Goal: Contribute content: Contribute content

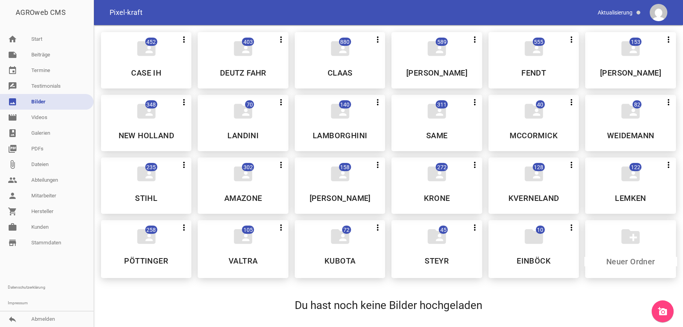
click at [41, 227] on link "work [PERSON_NAME]" at bounding box center [47, 227] width 94 height 16
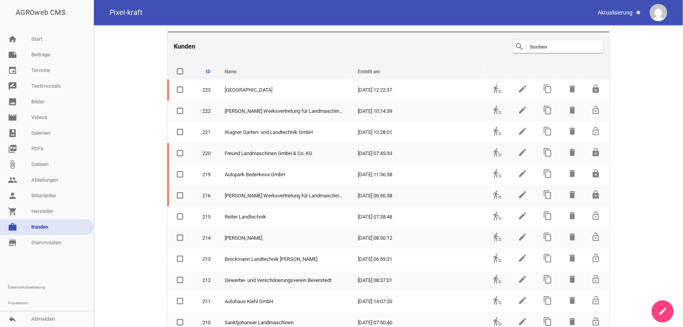
click at [530, 46] on input "text" at bounding box center [560, 46] width 63 height 9
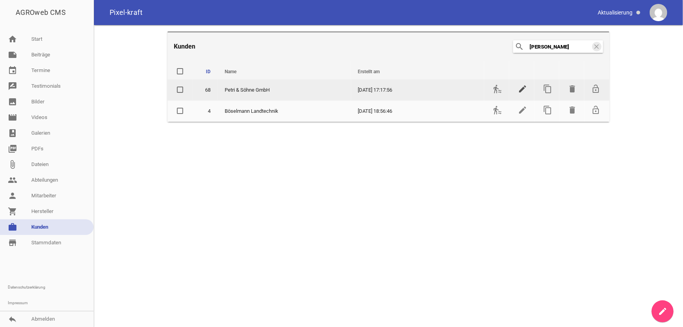
type input "[PERSON_NAME]"
click at [520, 88] on icon "edit" at bounding box center [522, 88] width 9 height 9
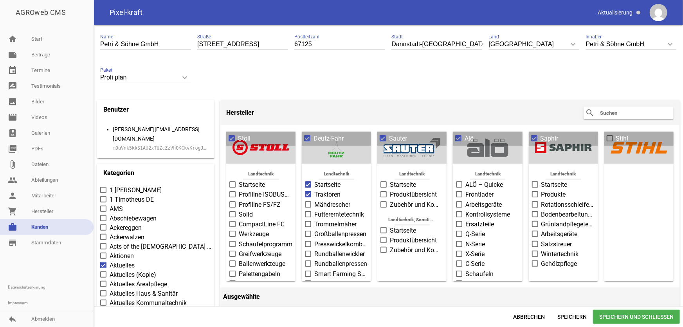
click at [43, 224] on link "work [PERSON_NAME]" at bounding box center [47, 227] width 94 height 16
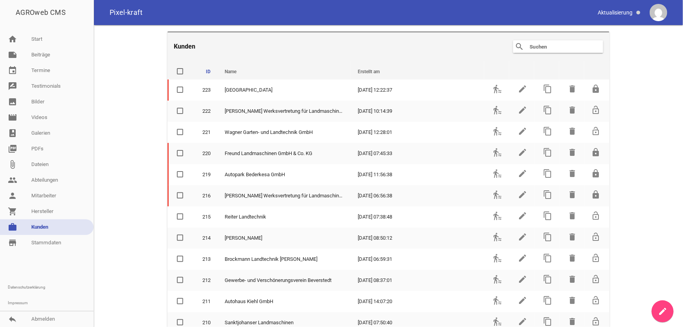
click at [520, 43] on div "search clear" at bounding box center [558, 46] width 90 height 13
click at [529, 47] on input "text" at bounding box center [560, 46] width 63 height 9
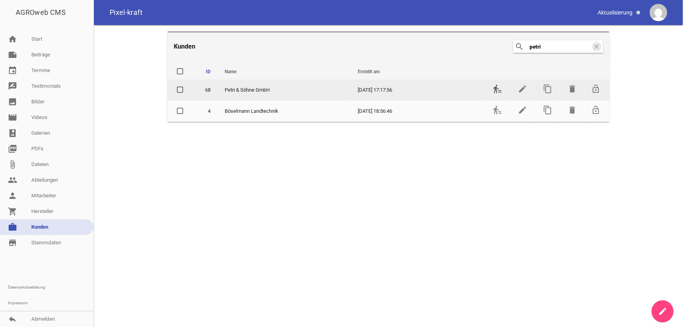
type input "petri"
click at [496, 90] on icon "transfer_within_a_station" at bounding box center [497, 88] width 9 height 9
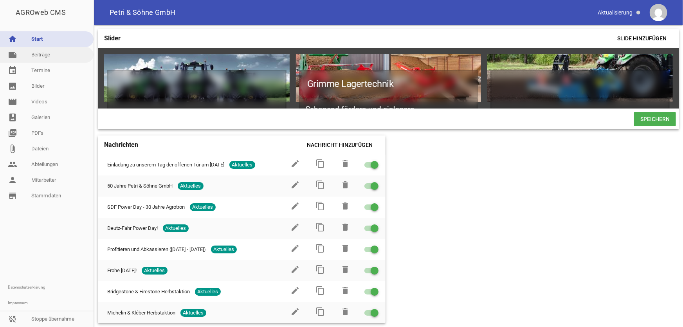
click at [52, 58] on link "note Beiträge" at bounding box center [47, 55] width 94 height 16
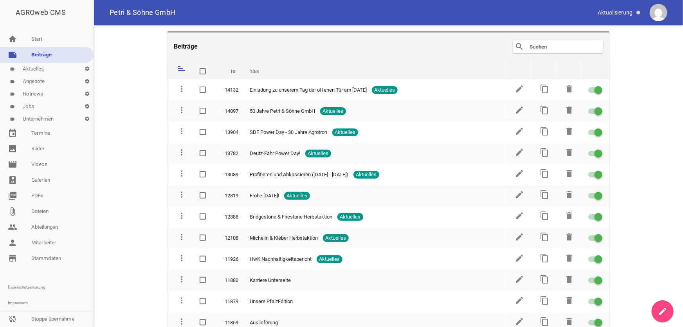
click at [51, 68] on link "label Aktuelles settings" at bounding box center [47, 69] width 94 height 13
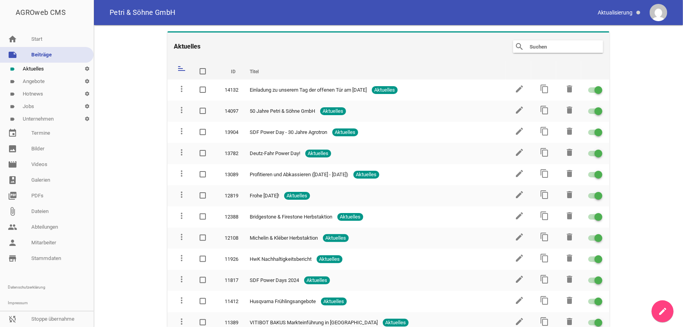
click at [661, 309] on icon "create" at bounding box center [662, 310] width 9 height 9
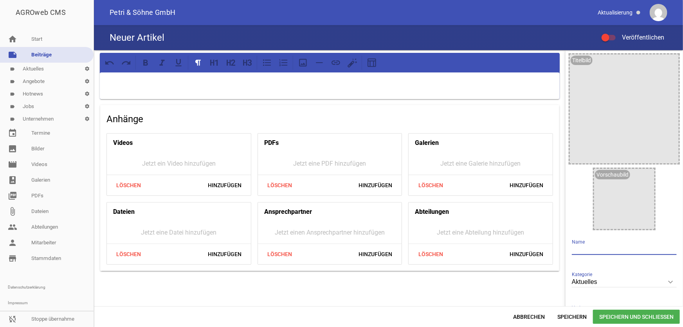
click at [595, 248] on input "text" at bounding box center [624, 249] width 105 height 11
type input "Fahrt zur Agritechnica 2025"
click at [219, 87] on div at bounding box center [330, 85] width 460 height 27
click at [177, 84] on p at bounding box center [329, 82] width 449 height 9
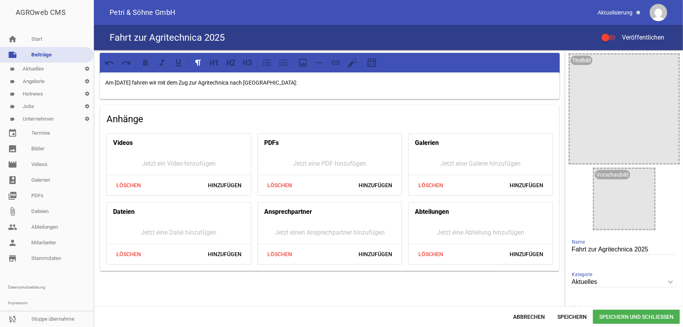
click at [346, 82] on p "Am [DATE] fahren wir mit dem Zug zur Agritechnica nach [GEOGRAPHIC_DATA]:" at bounding box center [329, 82] width 449 height 9
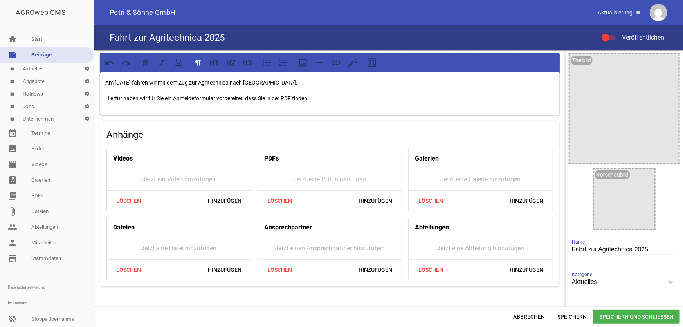
drag, startPoint x: 334, startPoint y: 83, endPoint x: 101, endPoint y: 73, distance: 233.0
click at [101, 73] on div "Am [DATE] fahren wir mit dem Zug zur Agritechnica nach [GEOGRAPHIC_DATA]. Hierf…" at bounding box center [330, 93] width 460 height 42
click at [234, 61] on icon at bounding box center [233, 62] width 4 height 6
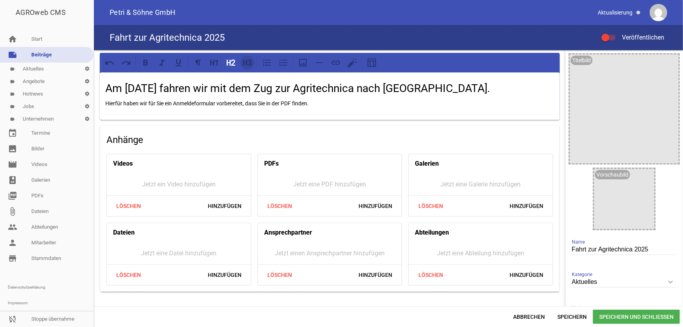
click at [244, 63] on icon at bounding box center [245, 62] width 4 height 6
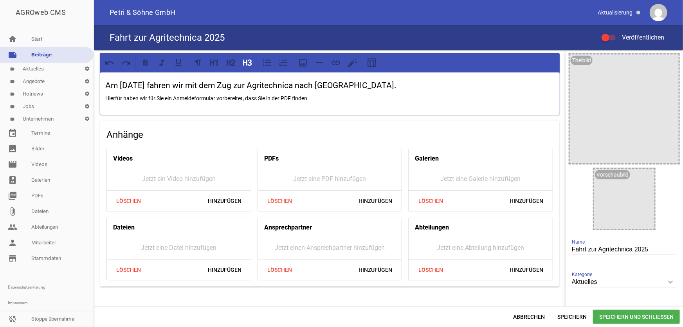
click at [308, 95] on p "Hierfür haben wir für Sie ein Anmeldeformular vorbereitet, dass Sie in der PDF …" at bounding box center [329, 98] width 449 height 9
click at [164, 98] on p "Hierfür haben wir für Sie ein Anmeldeformular vorbereitet, dass Sie in der PDF …" at bounding box center [329, 98] width 449 height 9
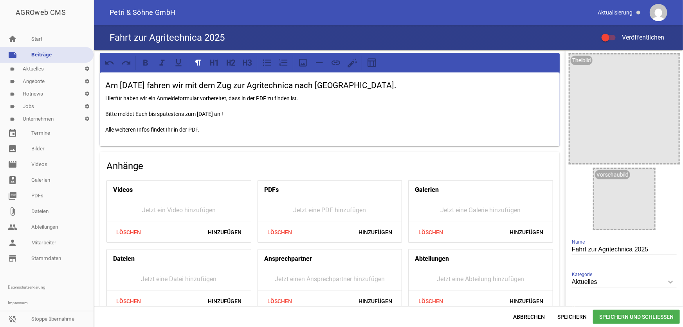
click at [135, 112] on p "Bitte meldet Euch bis spätestens zum [DATE] an !" at bounding box center [329, 113] width 449 height 9
drag, startPoint x: 246, startPoint y: 113, endPoint x: 101, endPoint y: 108, distance: 144.4
click at [101, 108] on div "Am [DATE] fahren wir mit dem Zug zur Agritechnica nach [GEOGRAPHIC_DATA]. Hierf…" at bounding box center [330, 109] width 460 height 74
click at [144, 64] on icon at bounding box center [145, 62] width 5 height 6
drag, startPoint x: 205, startPoint y: 133, endPoint x: 216, endPoint y: 133, distance: 11.0
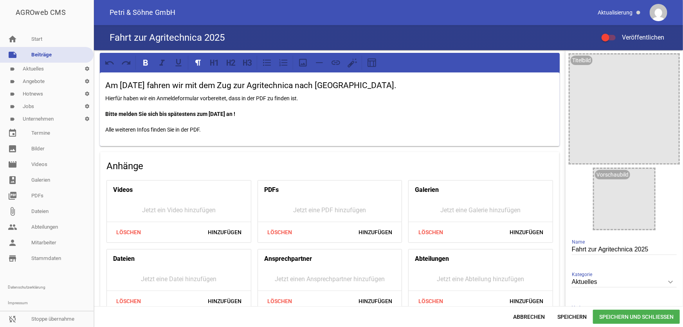
click at [209, 133] on p "Alle weiteren Infos finden Sie in der PDF." at bounding box center [329, 129] width 449 height 9
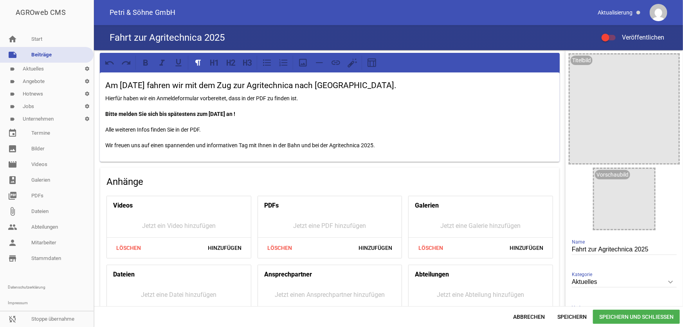
click at [380, 85] on h3 "Am [DATE] fahren wir mit dem Zug zur Agritechnica nach [GEOGRAPHIC_DATA]." at bounding box center [329, 85] width 449 height 13
click at [375, 249] on span "Hinzufügen" at bounding box center [375, 248] width 46 height 14
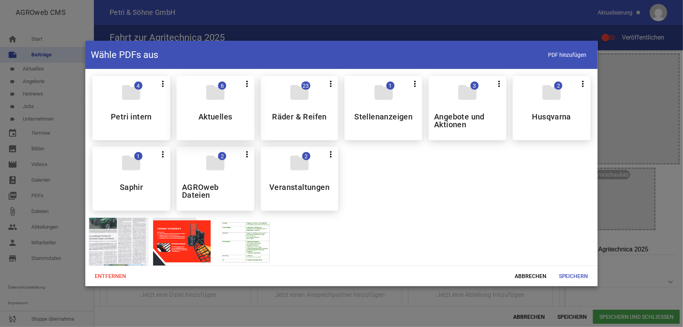
click at [224, 108] on div "folder 6 more_vert Teilen Bearbeiten Löschen Aktuelles" at bounding box center [215, 108] width 78 height 64
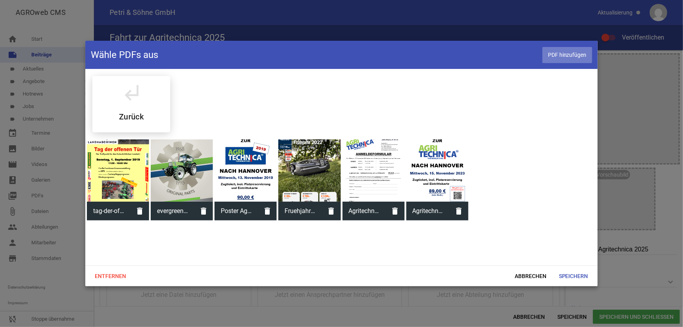
click at [563, 58] on span "PDF hinzufügen" at bounding box center [567, 55] width 50 height 16
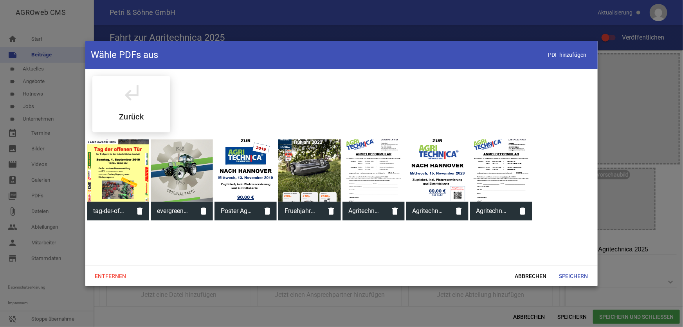
click at [493, 174] on div at bounding box center [501, 170] width 62 height 62
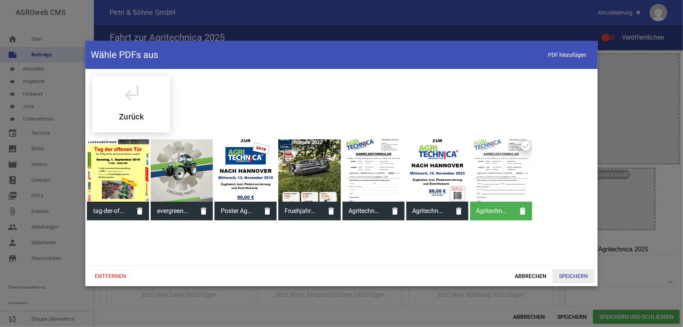
click at [569, 273] on span "Speichern" at bounding box center [573, 276] width 42 height 14
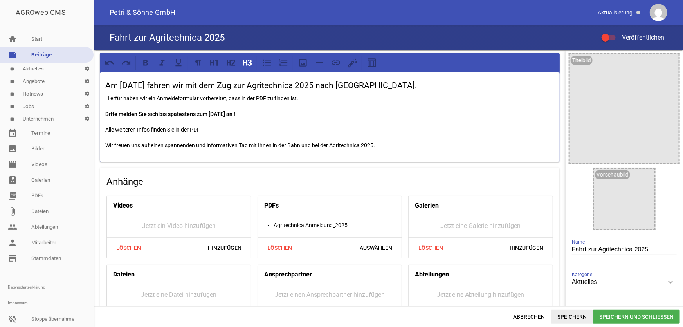
click at [570, 316] on span "Speichern" at bounding box center [572, 316] width 42 height 14
click at [623, 318] on span "Speichern und Schließen" at bounding box center [636, 316] width 87 height 14
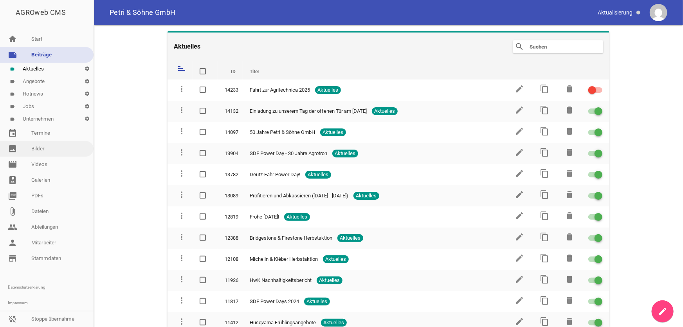
click at [39, 149] on link "image Bilder" at bounding box center [47, 149] width 94 height 16
click at [41, 203] on link "attach_file Dateien" at bounding box center [47, 211] width 94 height 16
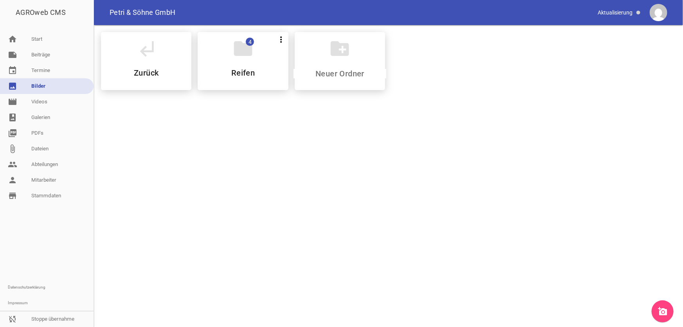
click at [143, 58] on icon "subdirectory_arrow_left" at bounding box center [146, 49] width 22 height 22
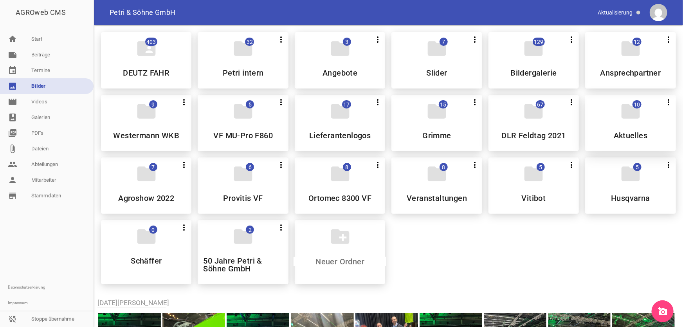
click at [626, 135] on h5 "Aktuelles" at bounding box center [630, 135] width 34 height 8
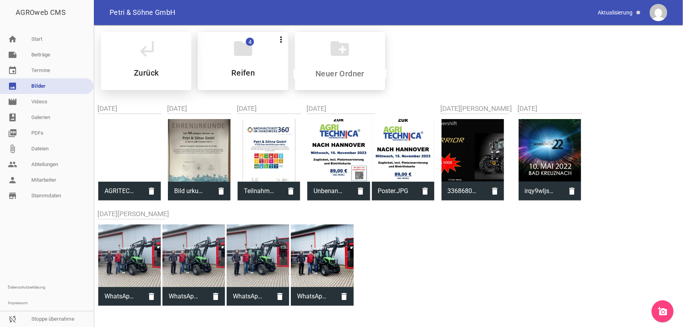
click at [151, 71] on h5 "Zurück" at bounding box center [146, 73] width 25 height 8
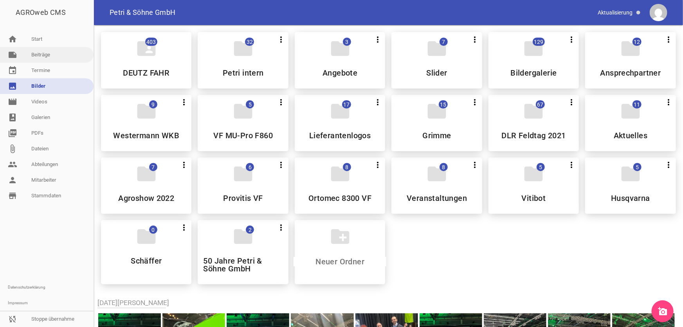
click at [52, 58] on link "note Beiträge" at bounding box center [47, 55] width 94 height 16
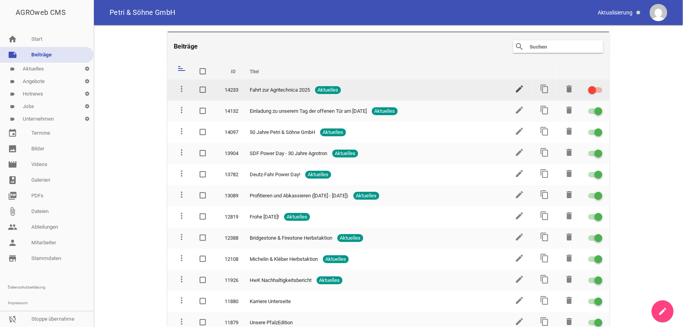
click at [514, 90] on icon "edit" at bounding box center [518, 88] width 9 height 9
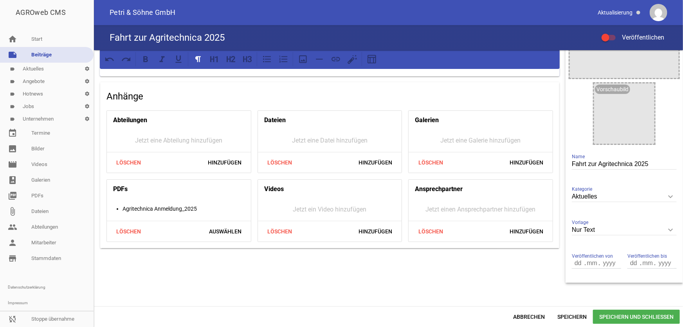
scroll to position [97, 0]
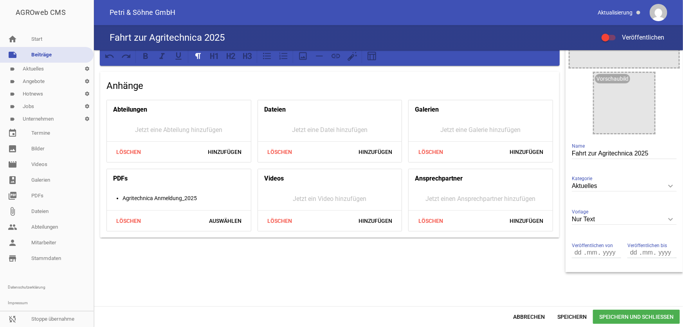
click at [618, 223] on input "Nur Text" at bounding box center [624, 219] width 105 height 11
click at [591, 252] on li "1 Bild" at bounding box center [624, 255] width 105 height 19
type input "1 Bild"
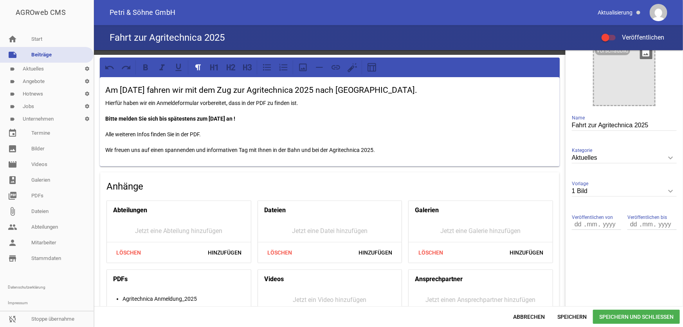
scroll to position [16, 0]
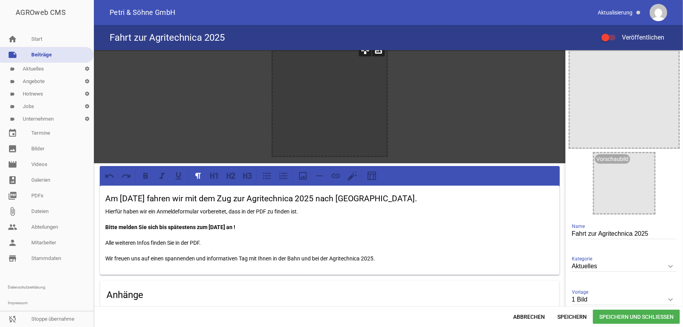
click at [376, 54] on icon "image" at bounding box center [378, 50] width 13 height 13
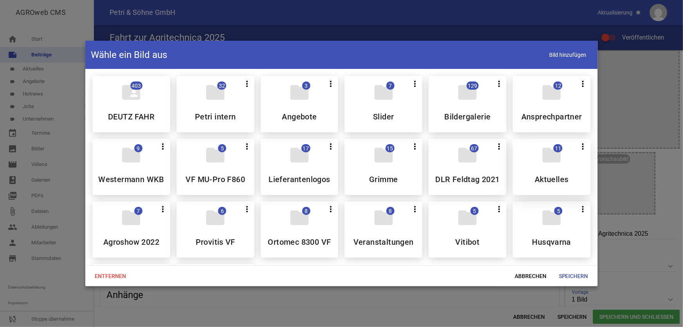
click at [532, 162] on div "folder 11 more_vert Teilen Bearbeiten Löschen Aktuelles" at bounding box center [552, 167] width 78 height 56
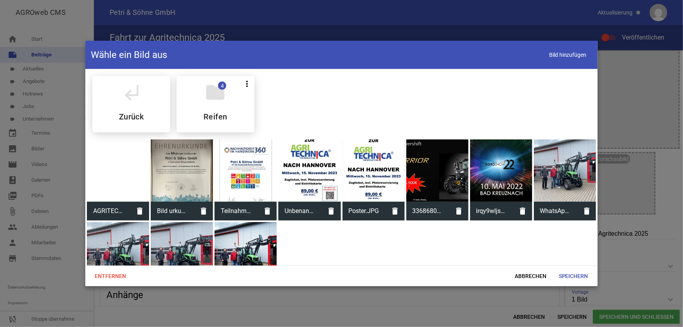
click at [104, 180] on div at bounding box center [118, 170] width 62 height 62
click at [563, 275] on span "Speichern" at bounding box center [573, 276] width 42 height 14
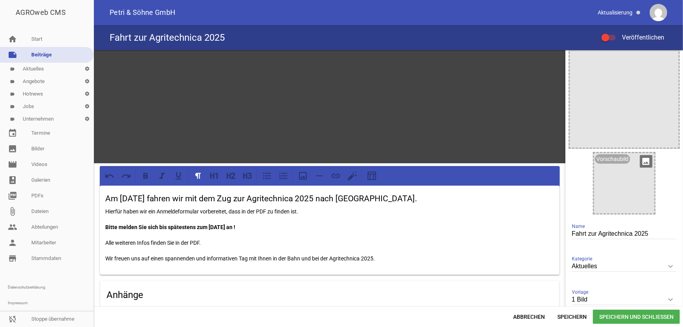
click at [641, 160] on icon "image" at bounding box center [646, 161] width 13 height 13
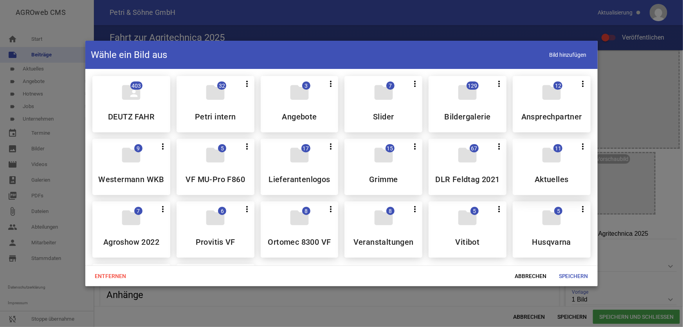
click at [554, 179] on h5 "Aktuelles" at bounding box center [551, 179] width 34 height 8
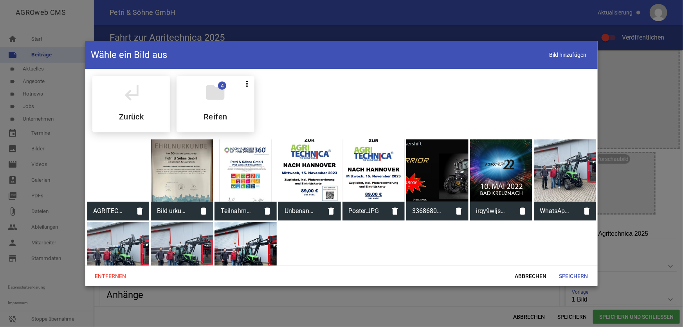
click at [123, 170] on div at bounding box center [118, 170] width 62 height 62
click at [560, 274] on span "Speichern" at bounding box center [573, 276] width 42 height 14
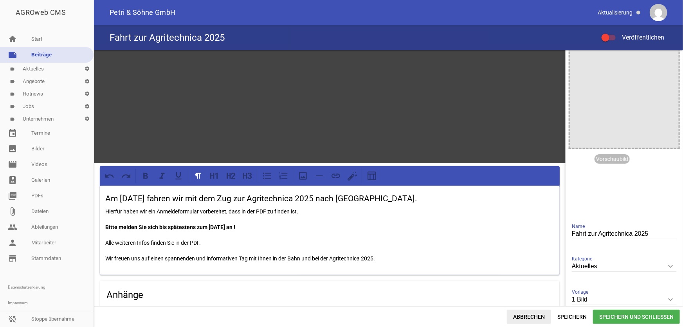
click at [536, 313] on span "Abbrechen" at bounding box center [529, 316] width 44 height 14
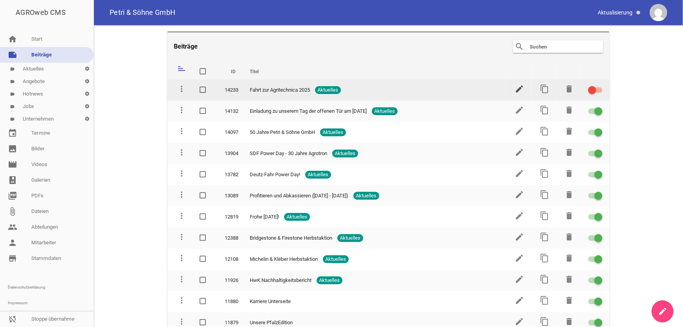
click at [514, 88] on icon "edit" at bounding box center [518, 88] width 9 height 9
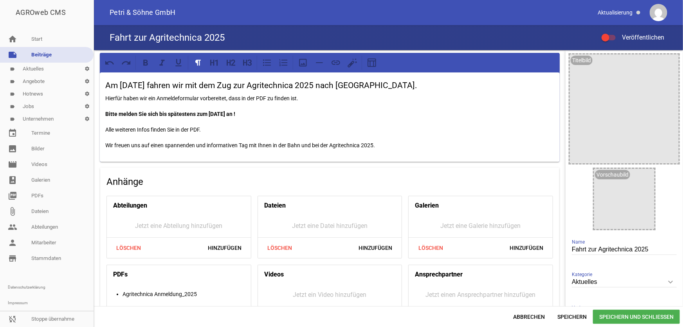
click at [616, 312] on span "Speichern und Schließen" at bounding box center [636, 316] width 87 height 14
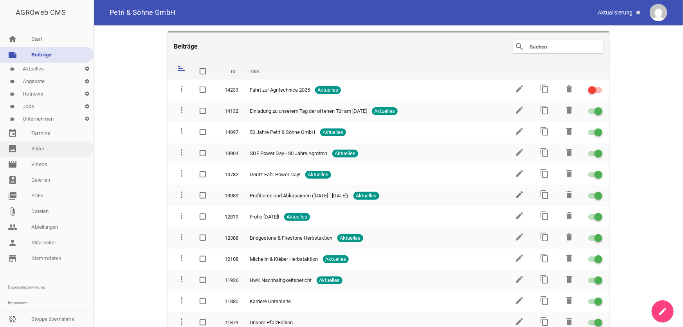
click at [43, 149] on link "image Bilder" at bounding box center [47, 149] width 94 height 16
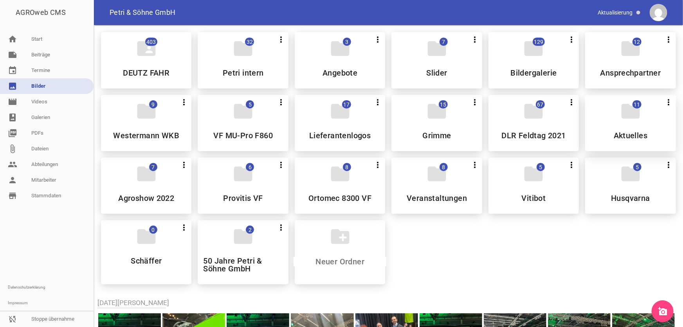
click at [629, 132] on h5 "Aktuelles" at bounding box center [630, 135] width 34 height 8
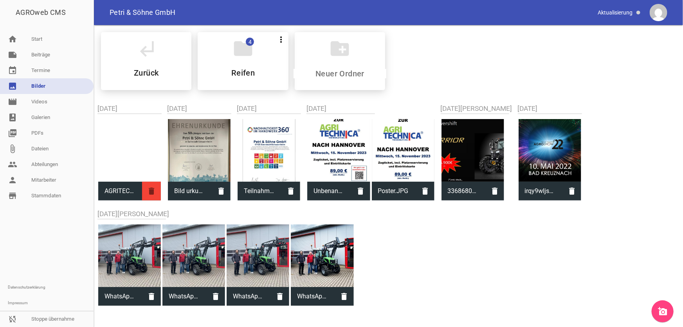
click at [148, 189] on icon "delete" at bounding box center [151, 191] width 19 height 19
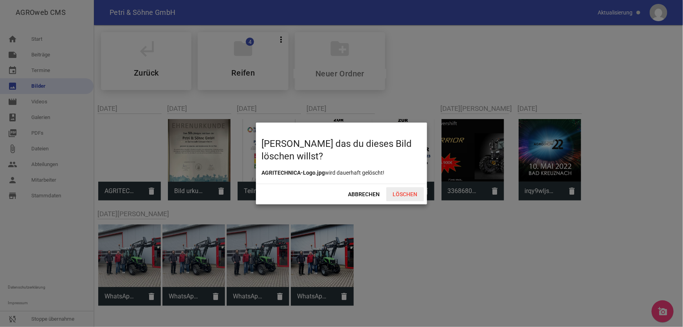
click at [399, 191] on span "Löschen" at bounding box center [405, 194] width 38 height 14
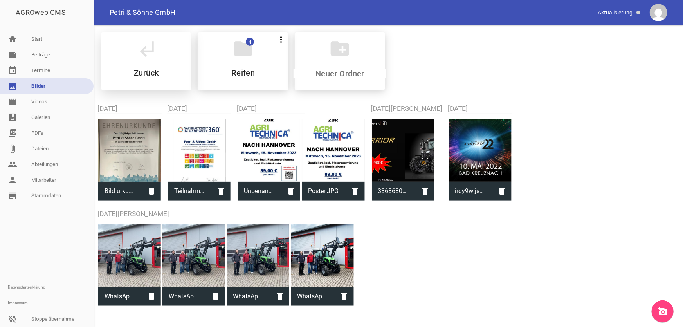
click at [146, 70] on h5 "Zurück" at bounding box center [146, 73] width 25 height 8
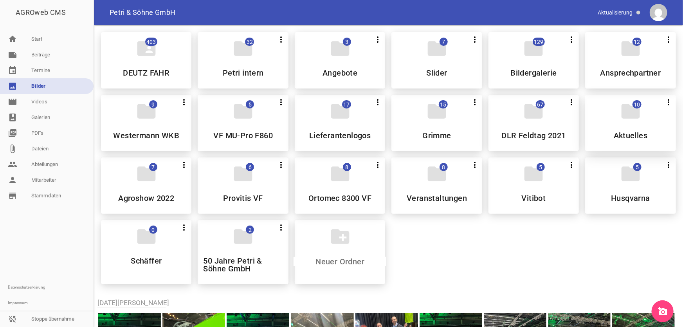
click at [619, 135] on h5 "Aktuelles" at bounding box center [630, 135] width 34 height 8
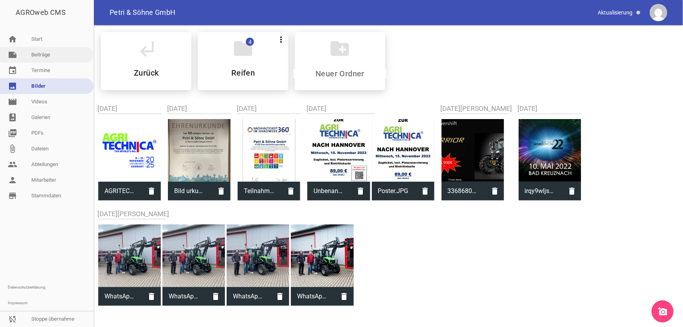
click at [45, 58] on link "note Beiträge" at bounding box center [47, 55] width 94 height 16
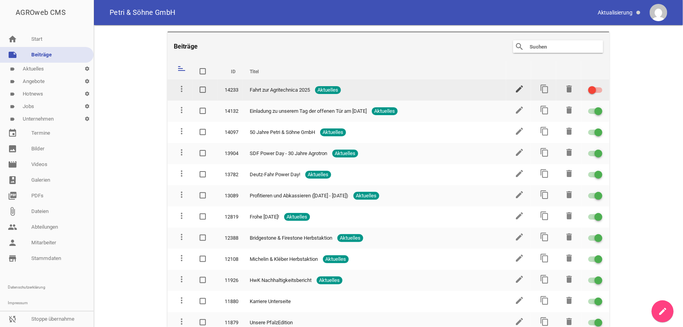
click at [517, 87] on icon "edit" at bounding box center [518, 88] width 9 height 9
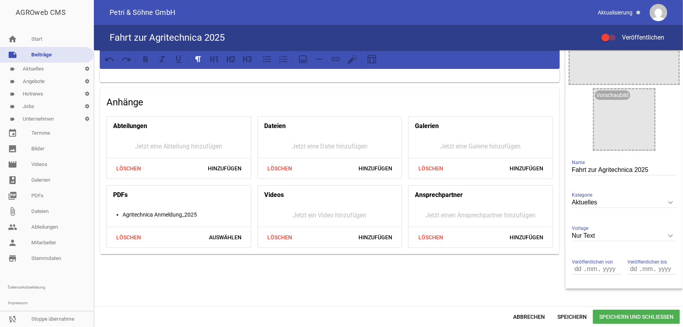
scroll to position [97, 0]
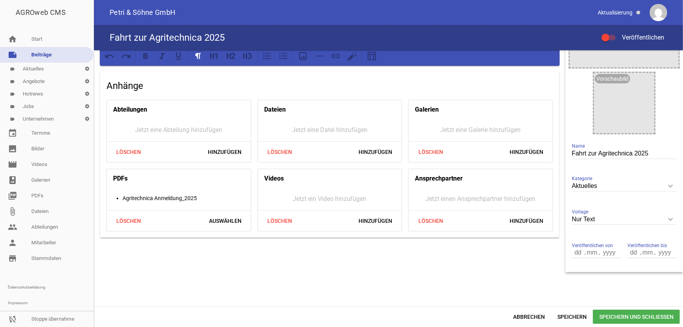
click at [600, 217] on input "Nur Text" at bounding box center [624, 219] width 105 height 11
click at [583, 252] on li "1 Bild" at bounding box center [624, 255] width 105 height 19
type input "1 Bild"
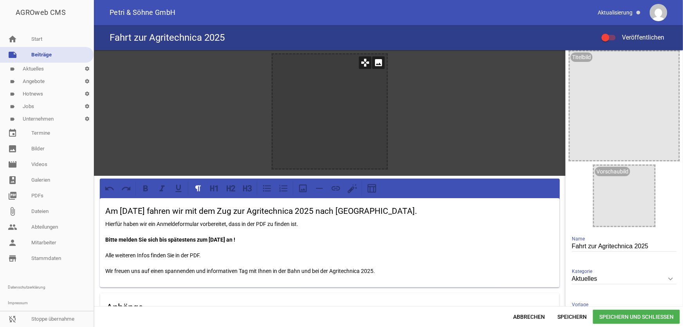
scroll to position [0, 0]
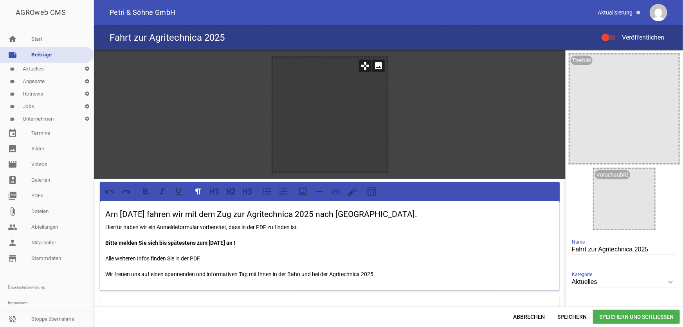
click at [376, 64] on icon "image" at bounding box center [378, 65] width 13 height 13
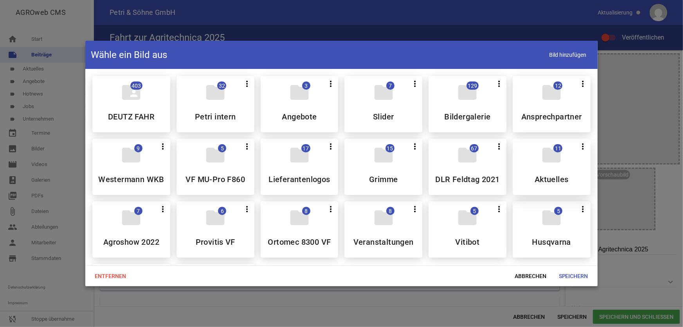
click at [545, 166] on div "folder 11" at bounding box center [551, 155] width 22 height 22
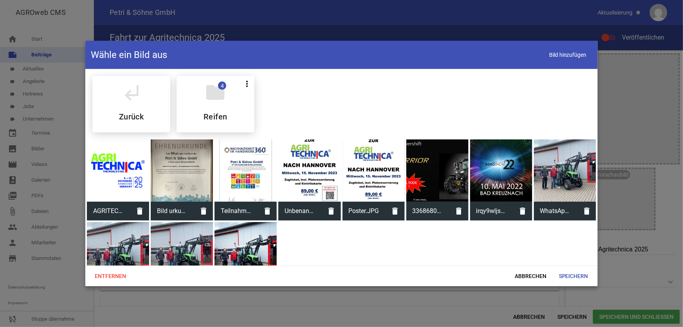
click at [121, 166] on div at bounding box center [118, 170] width 62 height 62
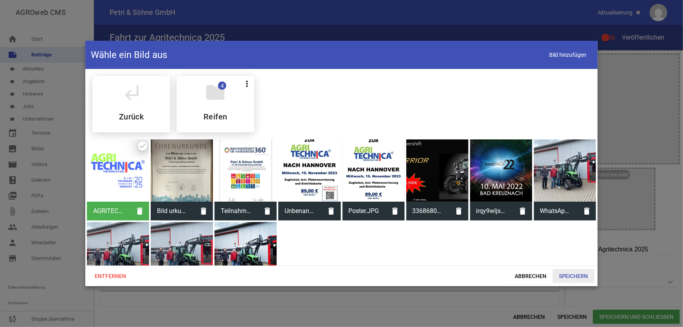
click at [567, 275] on span "Speichern" at bounding box center [573, 276] width 42 height 14
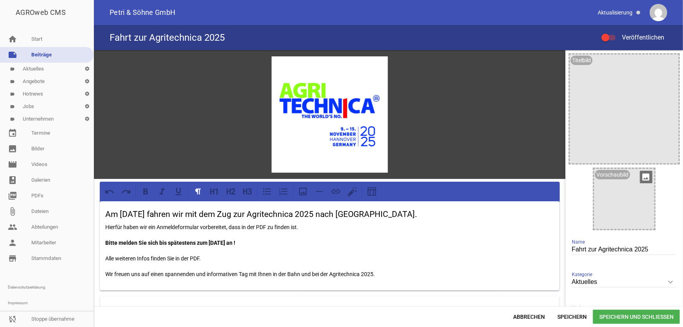
click at [640, 176] on icon "image" at bounding box center [646, 177] width 13 height 13
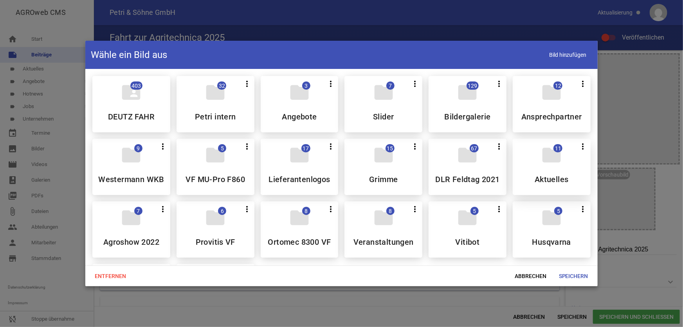
click at [553, 178] on h5 "Aktuelles" at bounding box center [551, 179] width 34 height 8
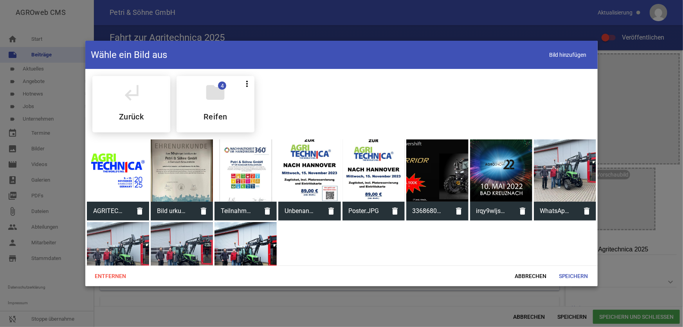
click at [140, 172] on div at bounding box center [118, 170] width 62 height 62
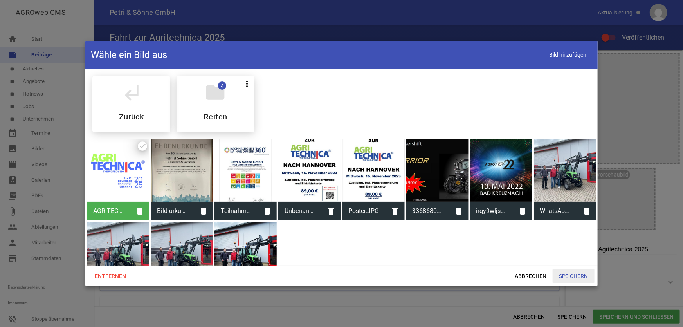
click at [567, 281] on span "Speichern" at bounding box center [573, 276] width 42 height 14
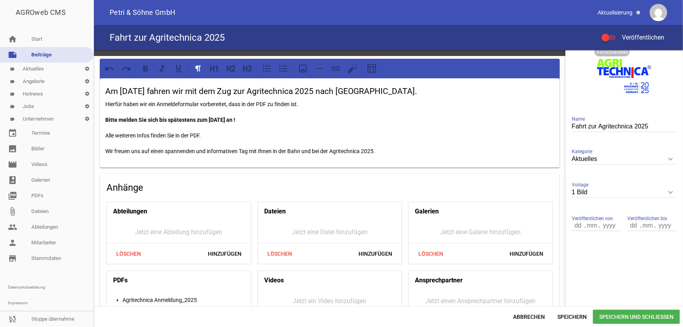
scroll to position [142, 0]
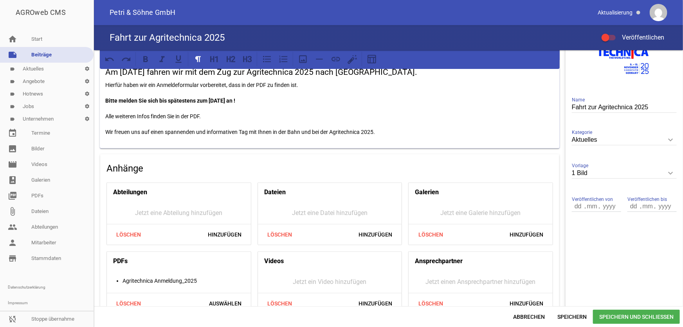
click at [612, 314] on span "Speichern und Schließen" at bounding box center [636, 316] width 87 height 14
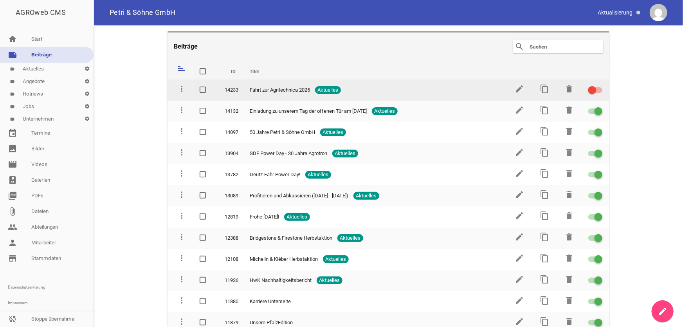
click at [593, 88] on div at bounding box center [595, 89] width 14 height 5
click at [600, 85] on input "checkbox" at bounding box center [600, 85] width 0 height 0
